Goal: Information Seeking & Learning: Find specific fact

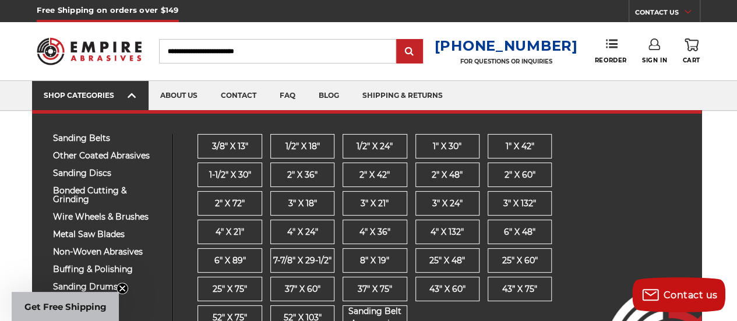
click at [130, 94] on use at bounding box center [132, 95] width 8 height 5
click at [77, 86] on link "SHOP CATEGORIES" at bounding box center [90, 96] width 116 height 30
click at [77, 91] on div "SHOP CATEGORIES" at bounding box center [90, 95] width 93 height 9
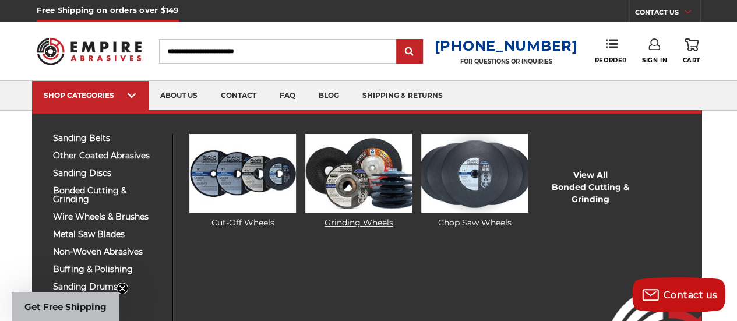
click at [386, 193] on img at bounding box center [358, 173] width 106 height 79
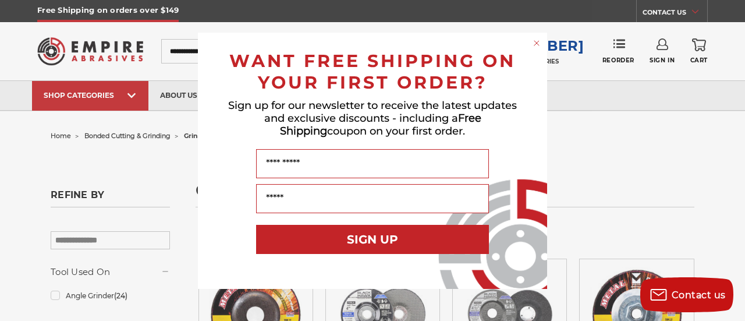
click at [533, 43] on circle "Close dialog" at bounding box center [537, 42] width 11 height 11
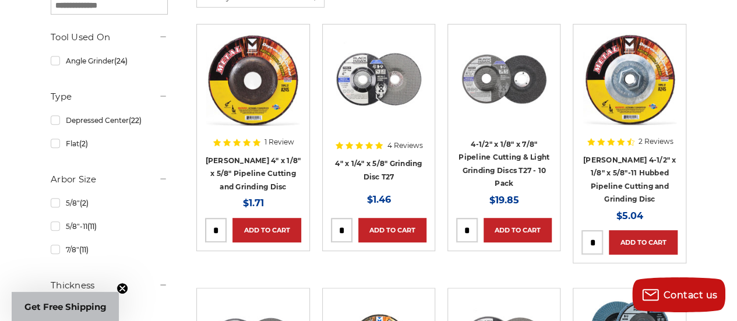
scroll to position [232, 0]
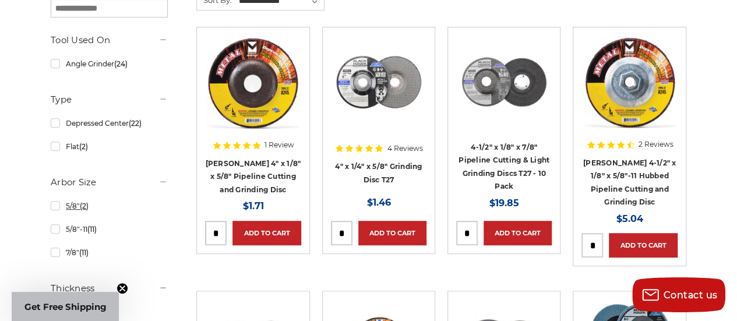
click at [70, 207] on link "5/8" (2)" at bounding box center [109, 206] width 117 height 20
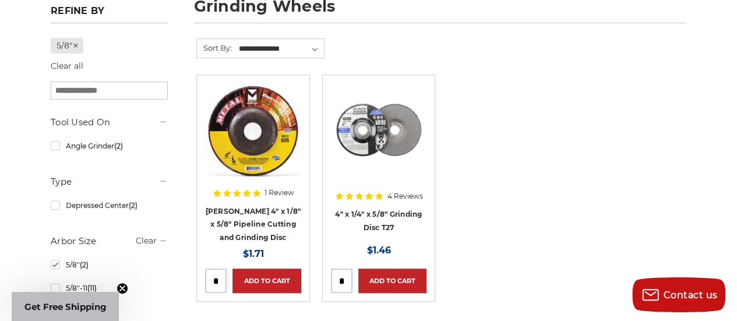
scroll to position [186, 0]
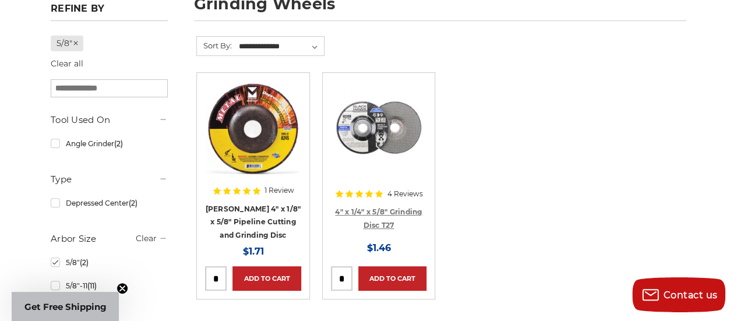
click at [375, 214] on link "4" x 1/4" x 5/8" Grinding Disc T27" at bounding box center [378, 218] width 87 height 22
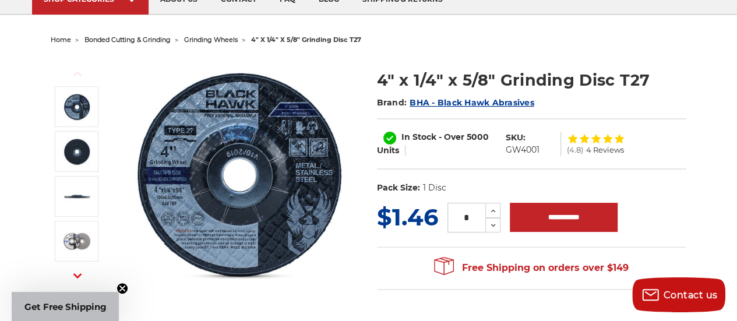
scroll to position [111, 0]
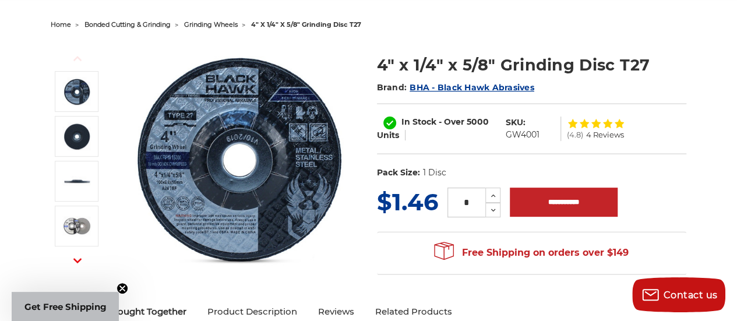
drag, startPoint x: 743, startPoint y: 22, endPoint x: 740, endPoint y: 38, distance: 17.2
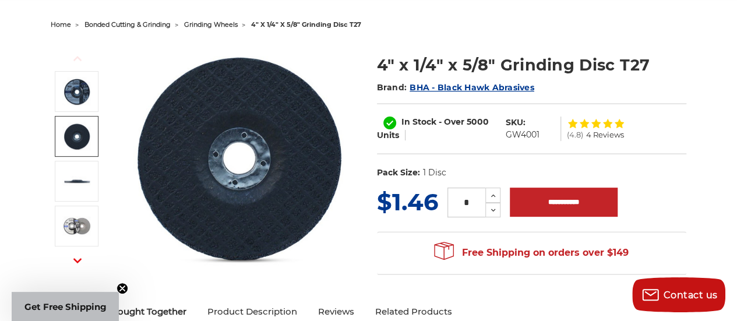
click at [83, 140] on img at bounding box center [76, 136] width 29 height 29
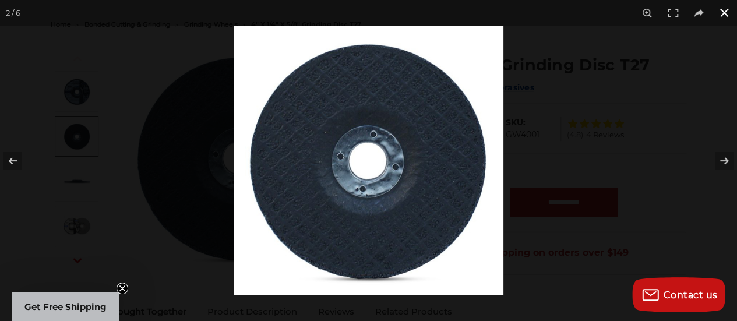
click at [723, 15] on button at bounding box center [724, 13] width 26 height 26
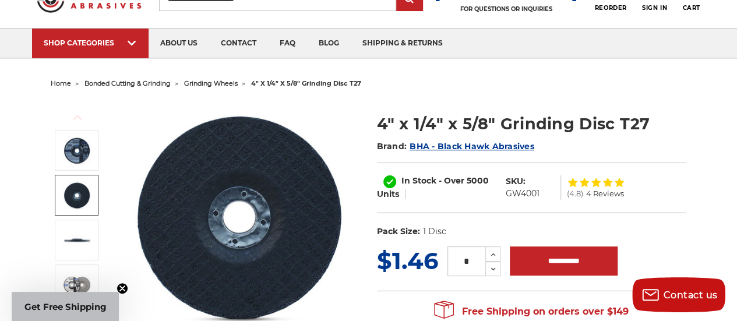
scroll to position [41, 0]
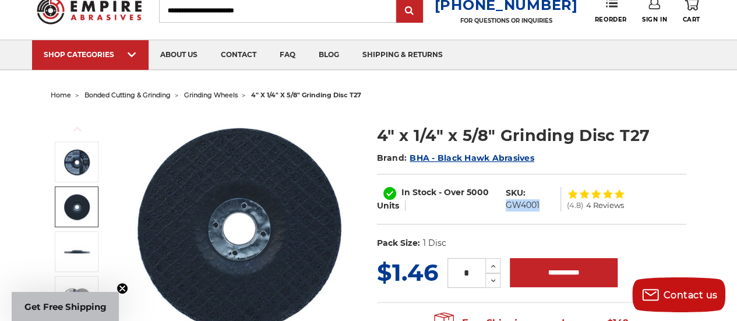
drag, startPoint x: 539, startPoint y: 204, endPoint x: 507, endPoint y: 207, distance: 32.1
click at [507, 207] on dl "SKU: GW4001" at bounding box center [530, 199] width 61 height 24
copy dd "GW4001"
